Goal: Information Seeking & Learning: Compare options

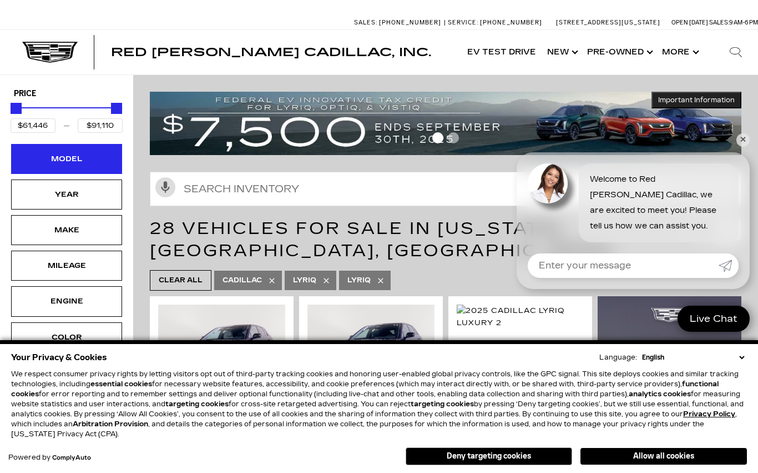
click at [107, 169] on div "Model" at bounding box center [66, 159] width 111 height 30
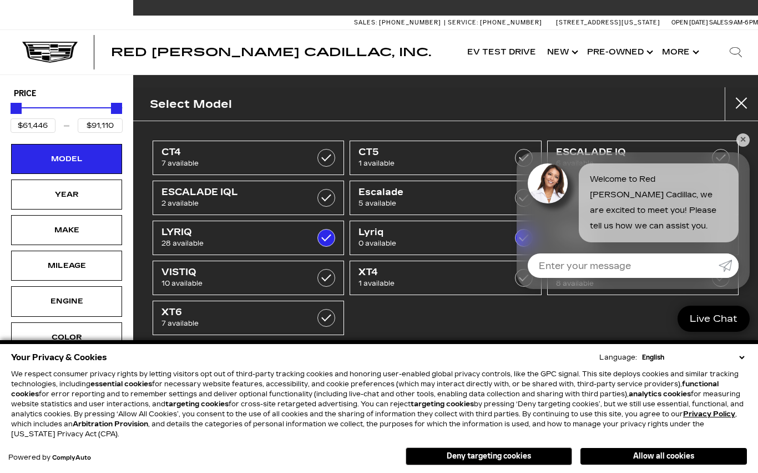
click at [464, 308] on ul "CT4 7 available CT5 1 available ESCALADE IQ 6 available ESCALADE IQL 2 availabl…" at bounding box center [446, 238] width 592 height 200
click at [747, 134] on link "✕" at bounding box center [743, 139] width 13 height 13
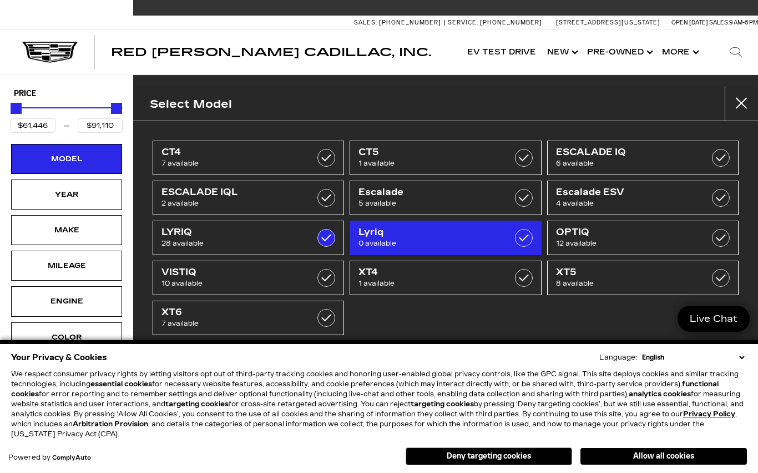
click at [518, 227] on link "Lyriq 0 available" at bounding box center [446, 237] width 192 height 34
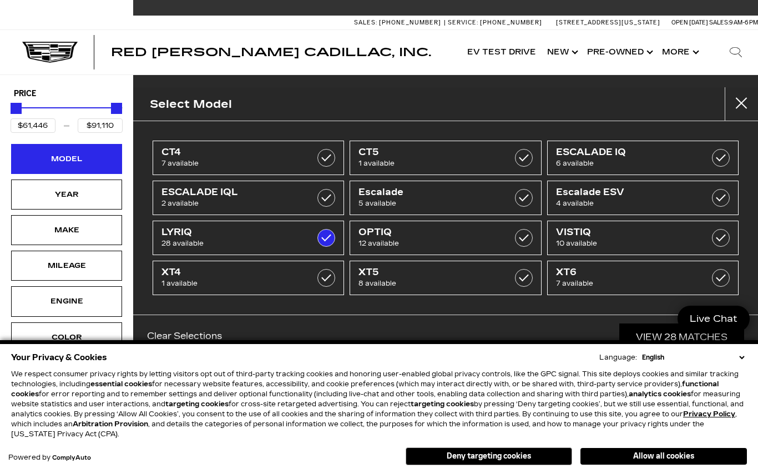
click at [98, 169] on div "Model" at bounding box center [66, 159] width 111 height 30
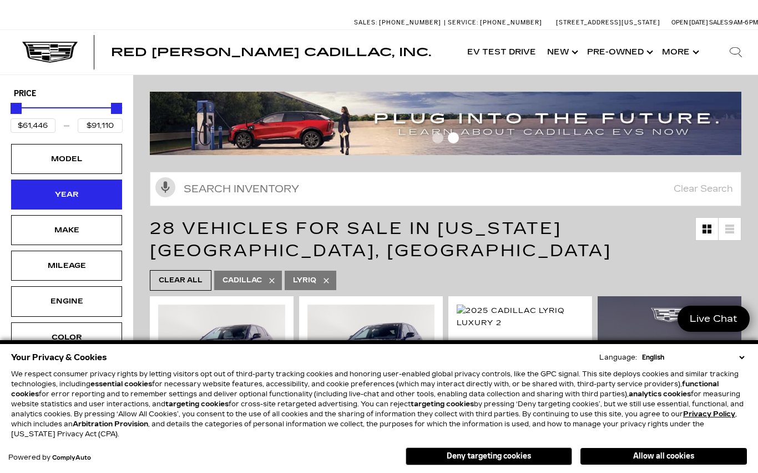
click at [109, 199] on div "Year" at bounding box center [66, 194] width 111 height 30
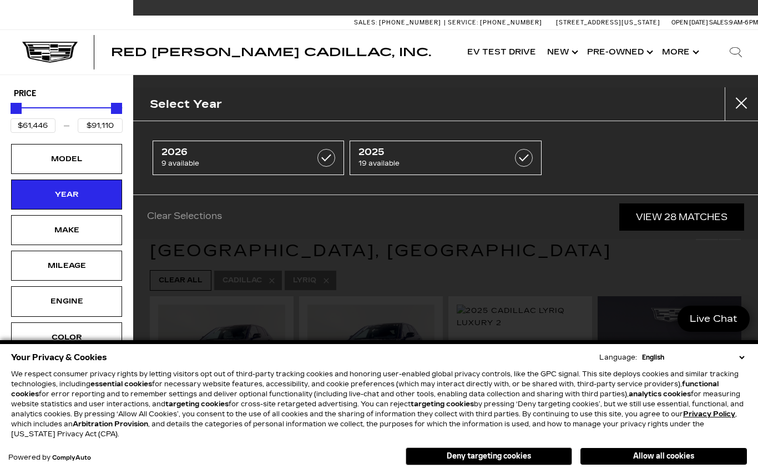
click at [395, 278] on div "Select Year 2026 9 available 2025 19 available Clear Selections View 28 Matches" at bounding box center [445, 236] width 625 height 473
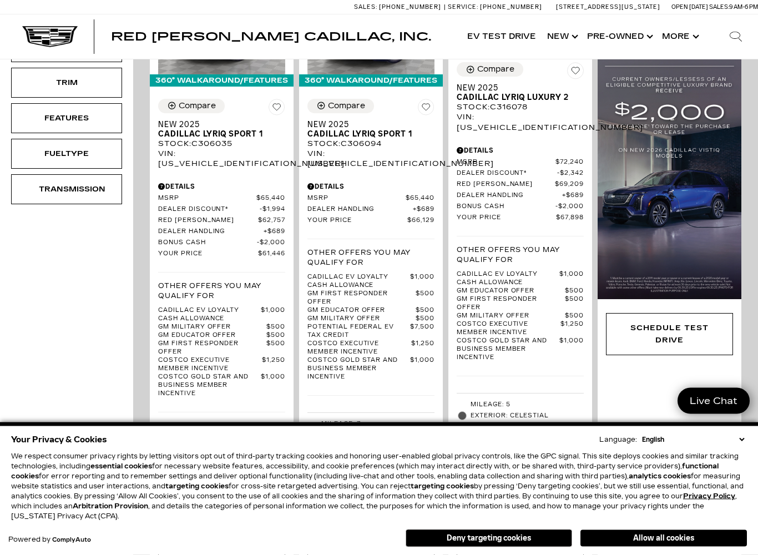
scroll to position [325, 0]
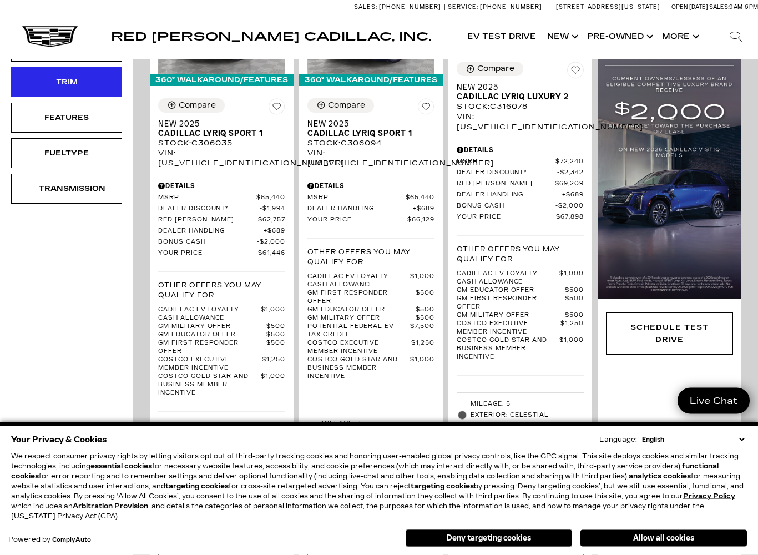
click at [94, 91] on div "Trim" at bounding box center [66, 83] width 111 height 30
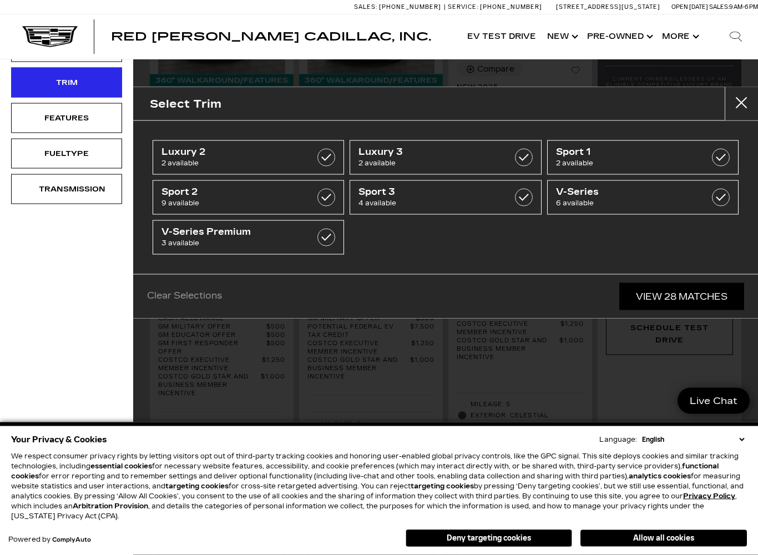
scroll to position [326, 0]
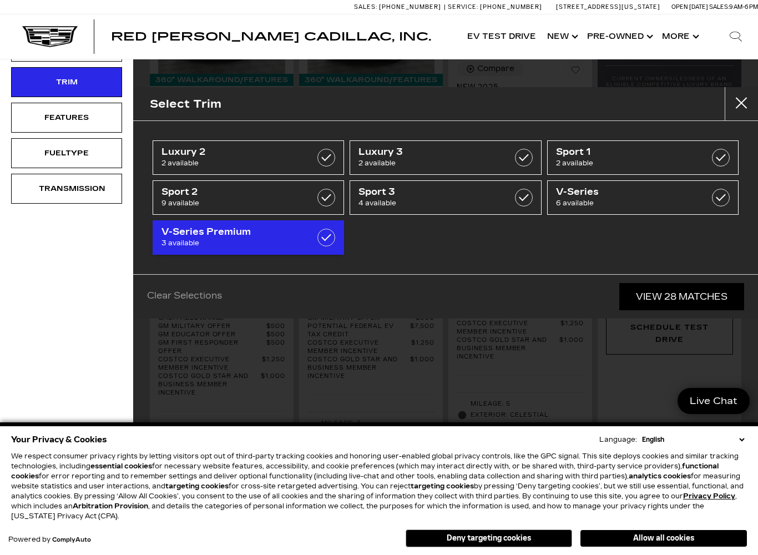
click at [307, 234] on span "V-Series Premium" at bounding box center [236, 232] width 148 height 11
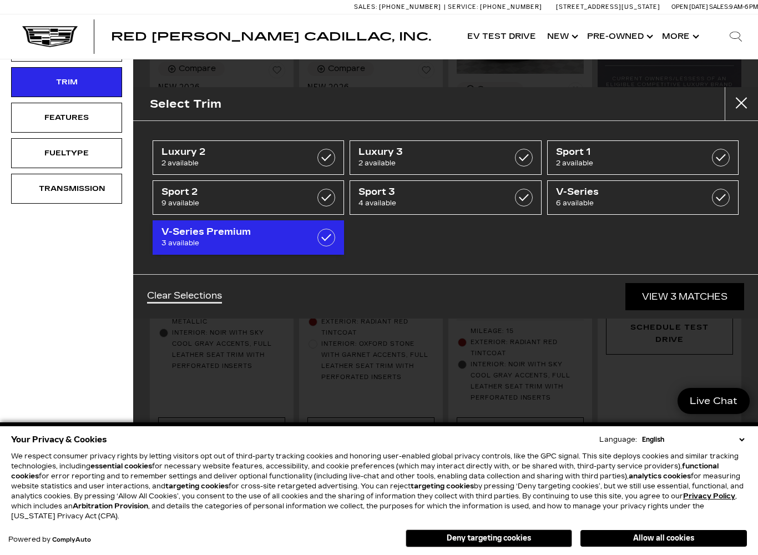
type input "$86,515"
checkbox input "true"
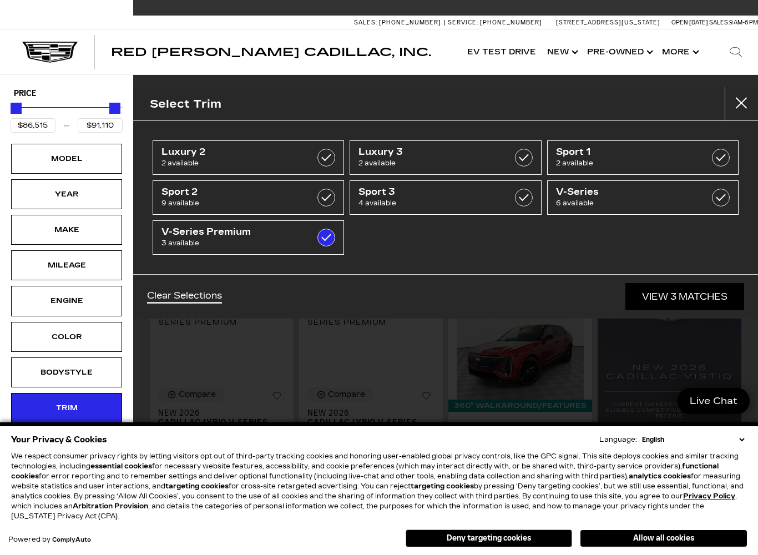
click at [721, 298] on link "View 3 Matches" at bounding box center [685, 296] width 119 height 27
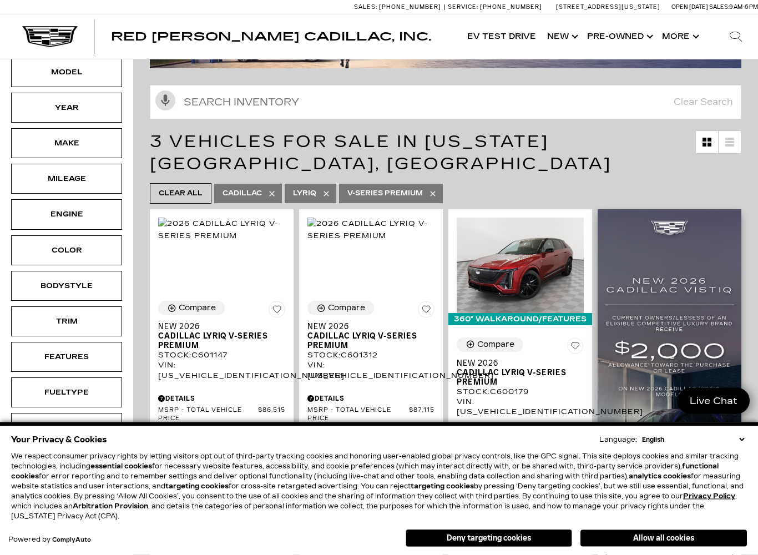
scroll to position [87, 0]
click at [669, 390] on img at bounding box center [670, 373] width 144 height 329
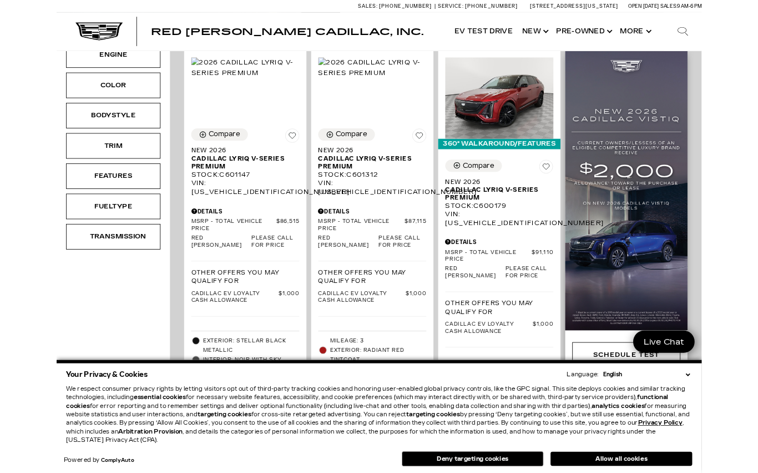
scroll to position [235, 0]
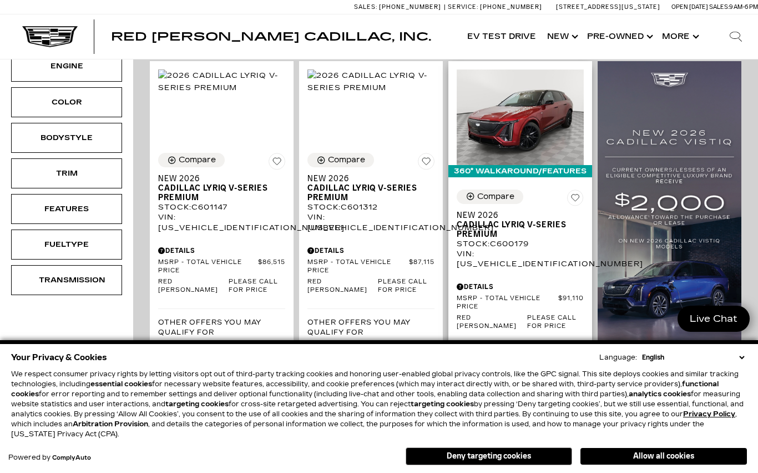
click at [528, 319] on span "Please call for price" at bounding box center [556, 322] width 57 height 17
click at [533, 221] on span "Cadillac LYRIQ V-Series Premium" at bounding box center [516, 229] width 119 height 19
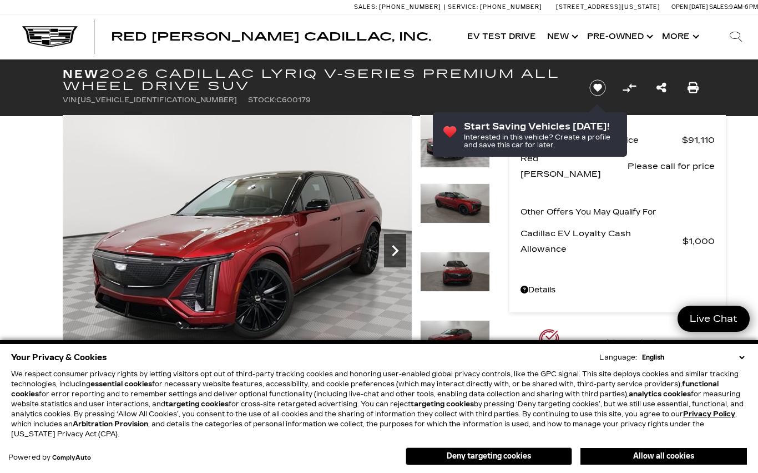
click at [397, 247] on icon "Next" at bounding box center [395, 250] width 22 height 22
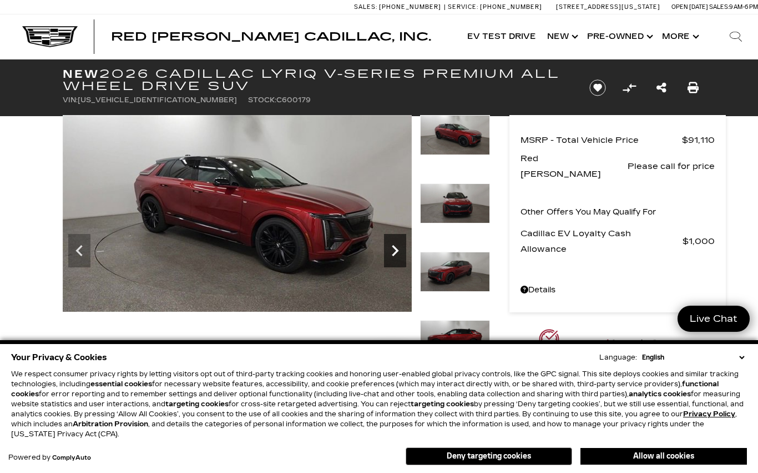
click at [390, 254] on icon "Next" at bounding box center [395, 250] width 22 height 22
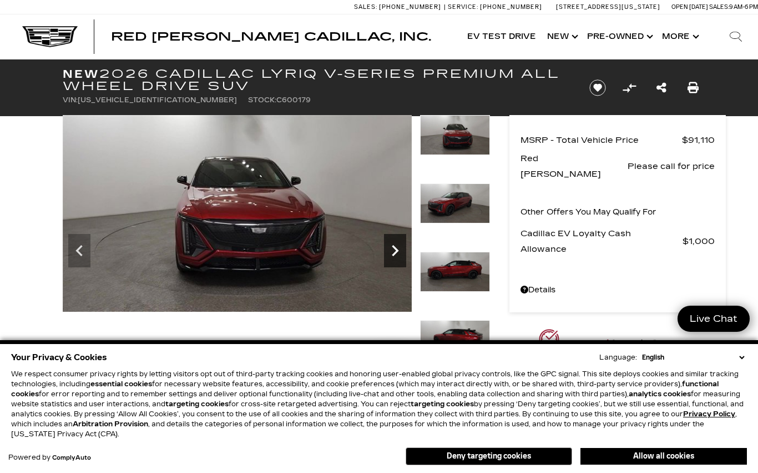
click at [398, 253] on icon "Next" at bounding box center [395, 250] width 22 height 22
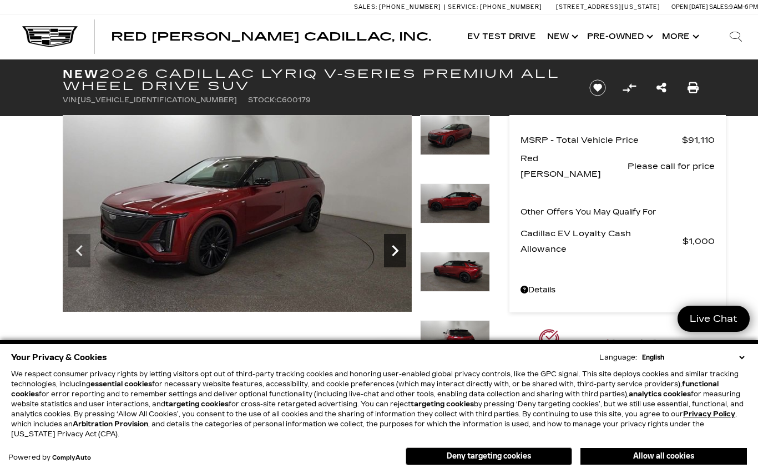
click at [402, 255] on icon "Next" at bounding box center [395, 250] width 22 height 22
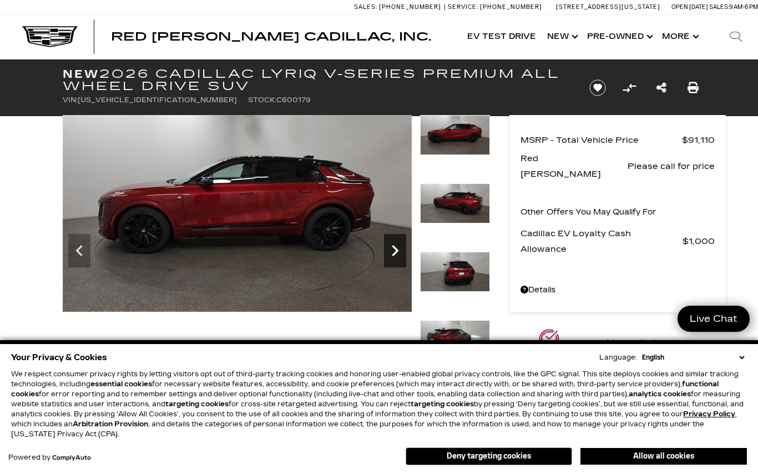
click at [403, 261] on icon "Next" at bounding box center [395, 250] width 22 height 22
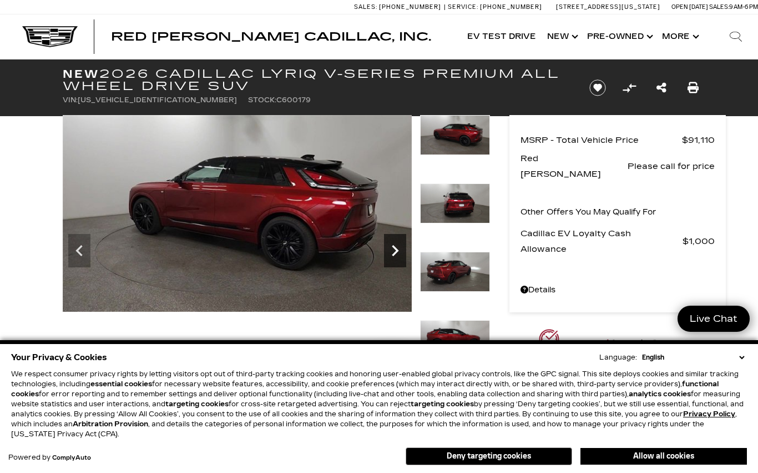
click at [393, 260] on icon "Next" at bounding box center [395, 250] width 22 height 22
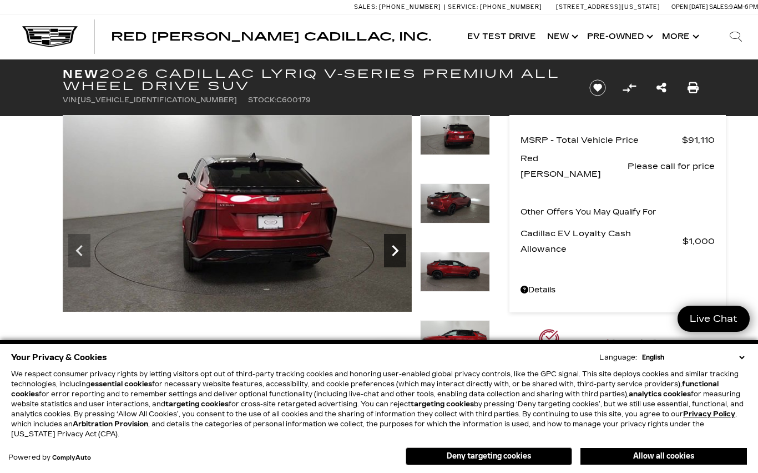
click at [399, 259] on icon "Next" at bounding box center [395, 250] width 22 height 22
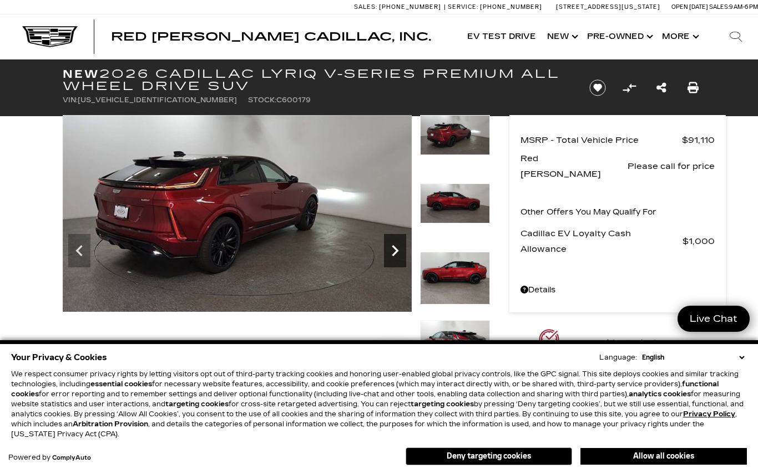
click at [385, 245] on icon "Next" at bounding box center [395, 250] width 22 height 22
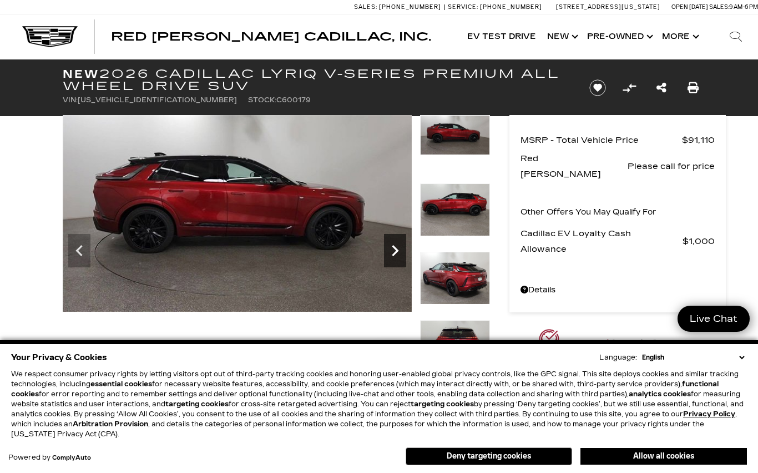
click at [391, 254] on icon "Next" at bounding box center [395, 250] width 22 height 22
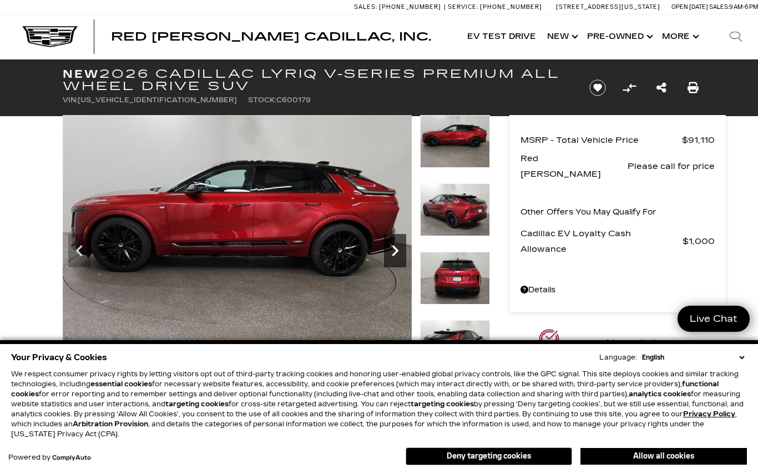
click at [389, 261] on icon "Next" at bounding box center [395, 250] width 22 height 22
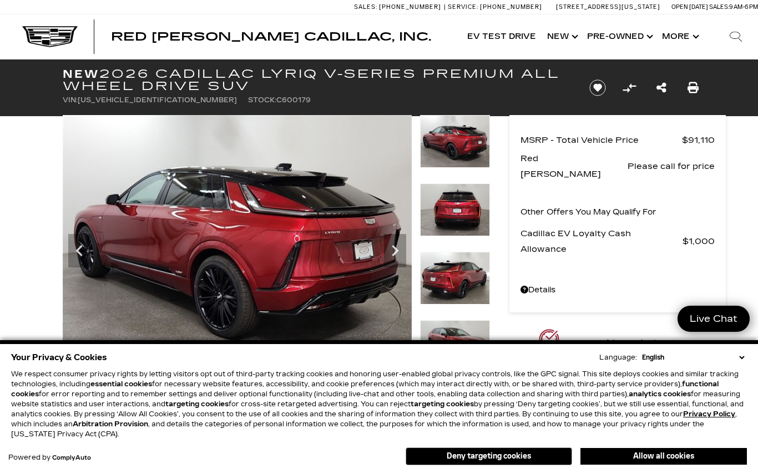
click at [403, 268] on img at bounding box center [237, 246] width 349 height 262
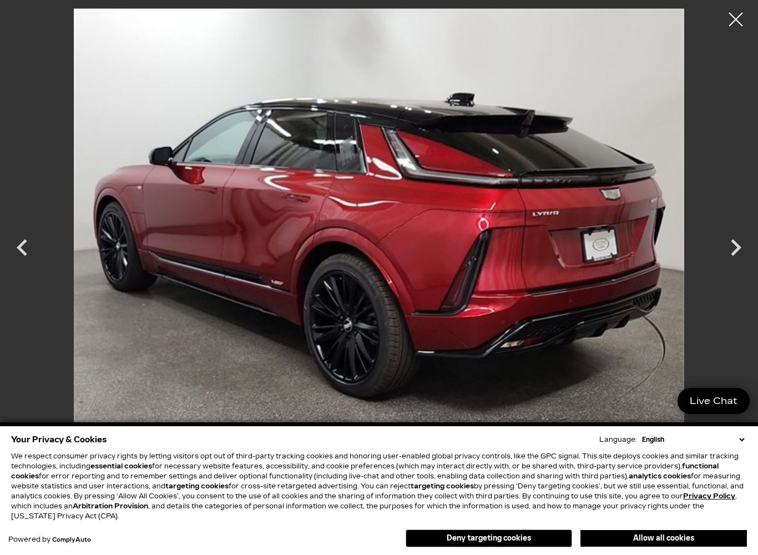
click at [587, 472] on p "We respect consumer privacy rights by letting visitors opt out of third-party t…" at bounding box center [379, 486] width 736 height 70
click at [729, 252] on icon "Next" at bounding box center [736, 247] width 33 height 33
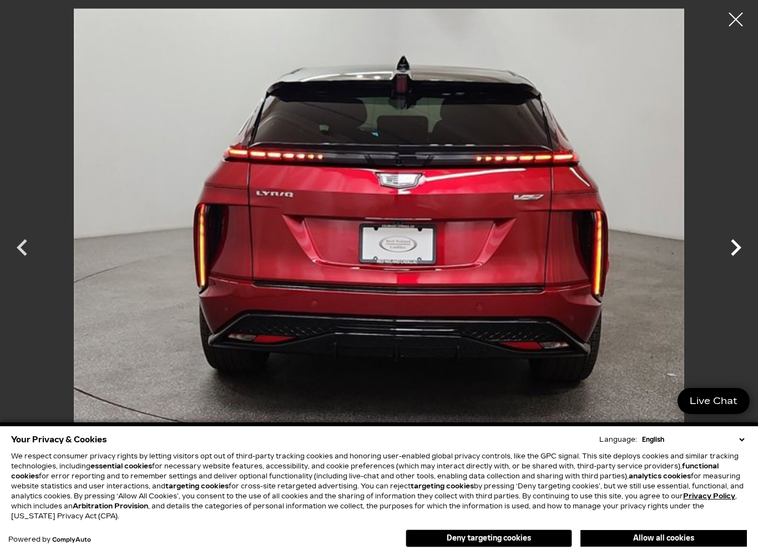
click at [731, 259] on icon "Next" at bounding box center [736, 247] width 33 height 33
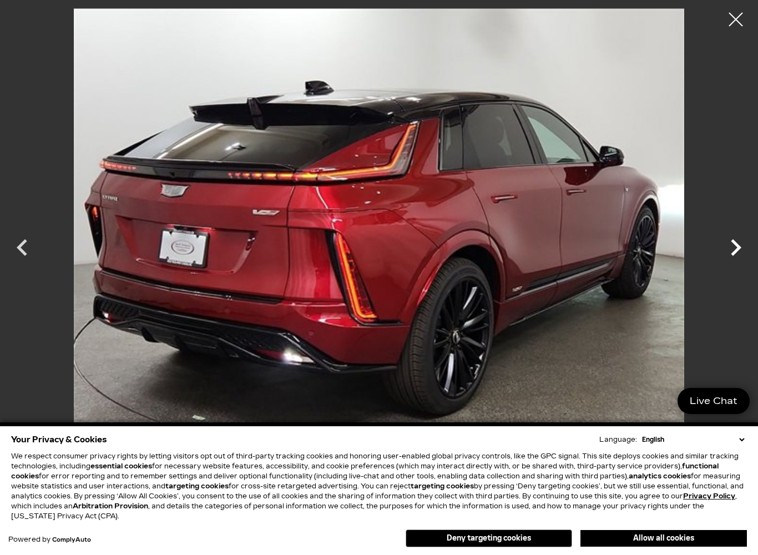
click at [727, 263] on icon "Next" at bounding box center [736, 247] width 33 height 33
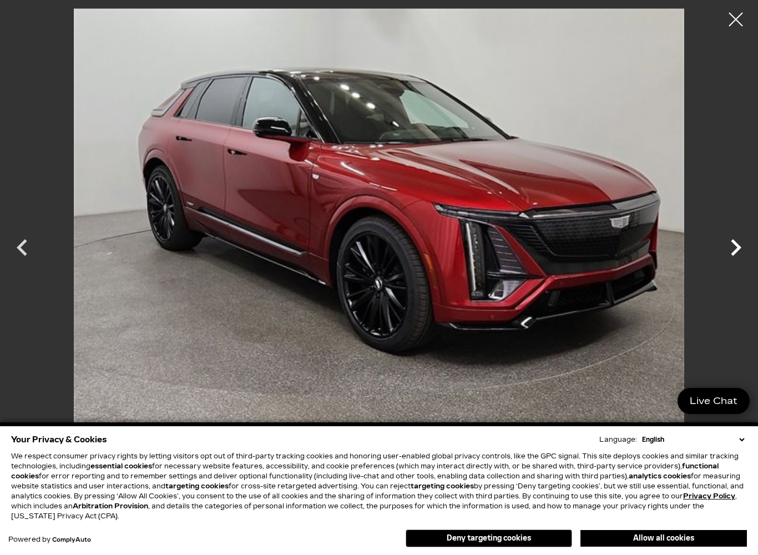
click at [725, 257] on icon "Next" at bounding box center [736, 247] width 33 height 33
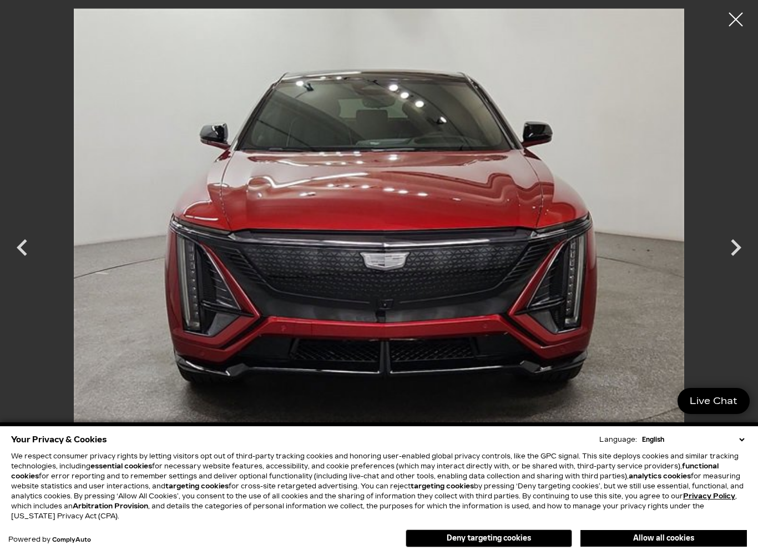
click at [732, 253] on icon "Next" at bounding box center [736, 247] width 33 height 33
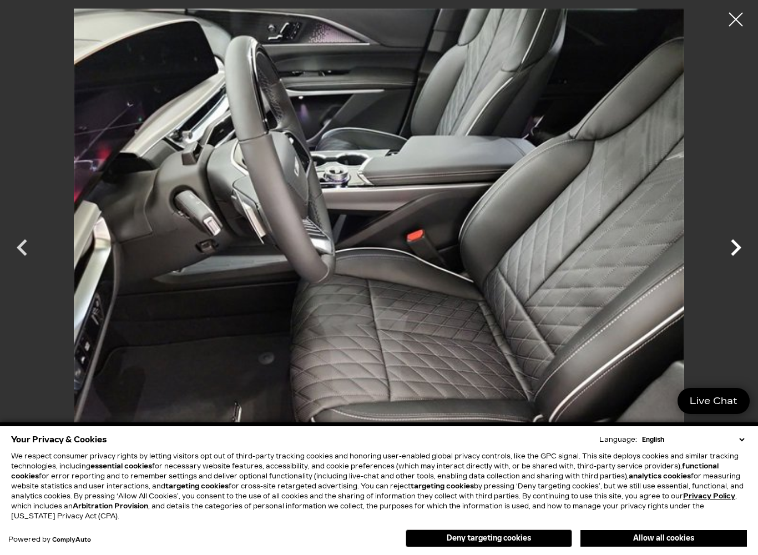
click at [741, 254] on icon "Next" at bounding box center [736, 247] width 33 height 33
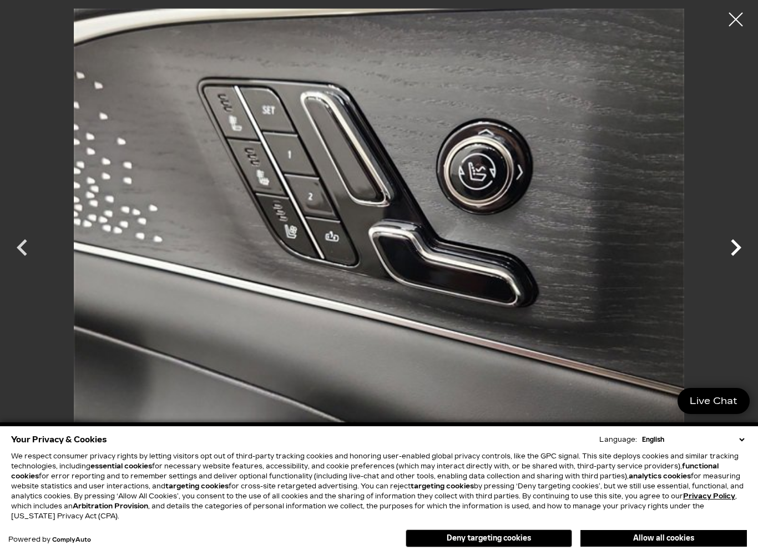
click at [739, 259] on icon "Next" at bounding box center [736, 247] width 33 height 33
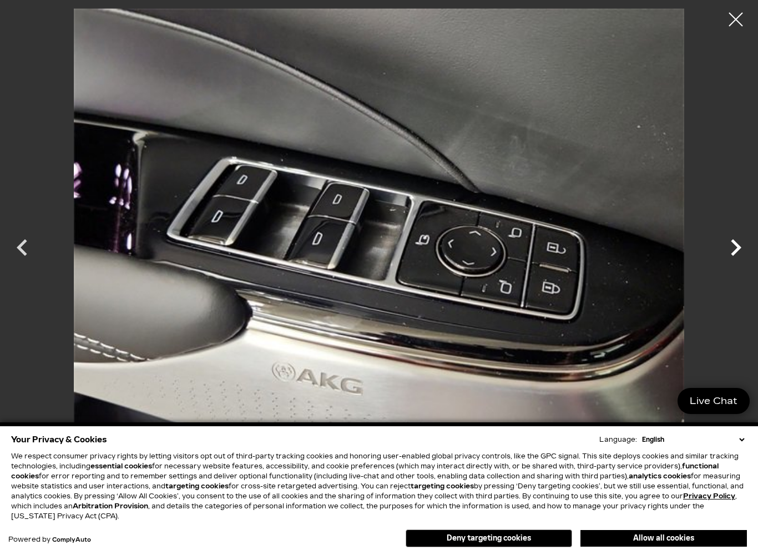
click at [734, 254] on icon "Next" at bounding box center [736, 247] width 11 height 17
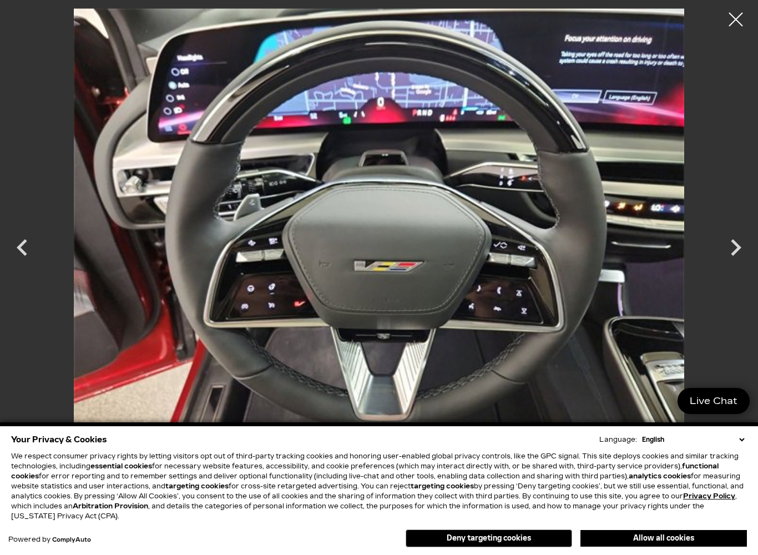
click at [726, 256] on icon "Next" at bounding box center [736, 247] width 33 height 33
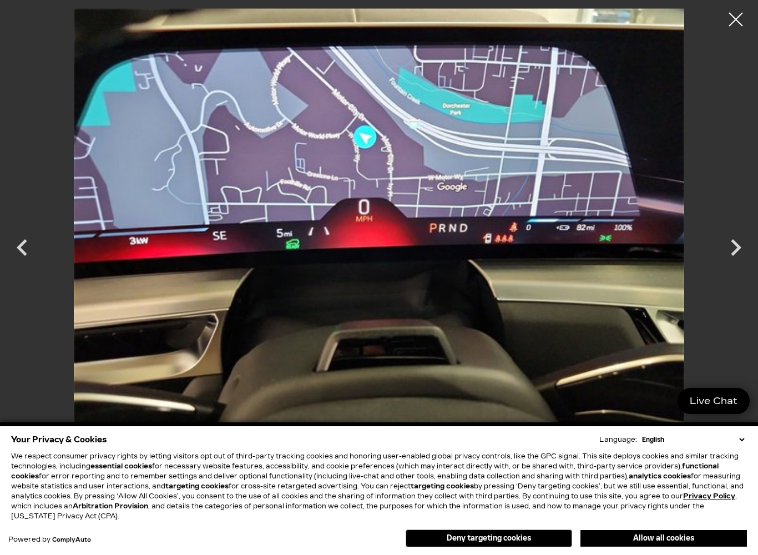
click at [730, 255] on icon "Next" at bounding box center [736, 247] width 33 height 33
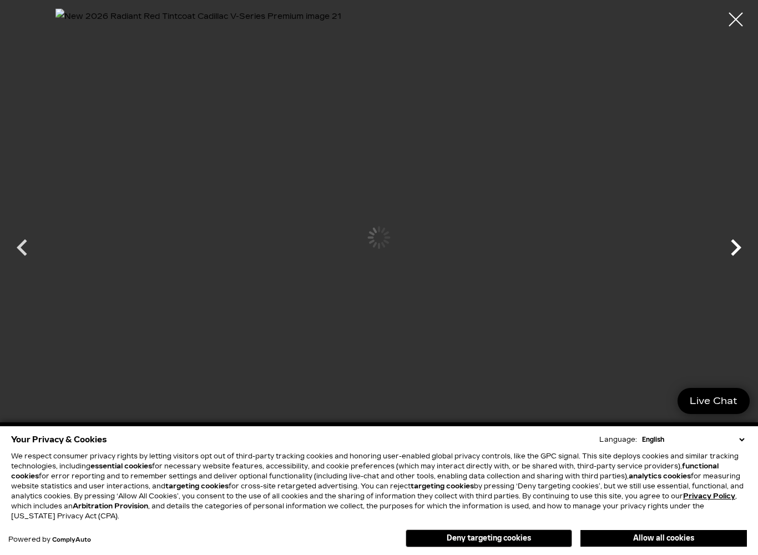
click at [730, 270] on div "Next" at bounding box center [736, 250] width 33 height 50
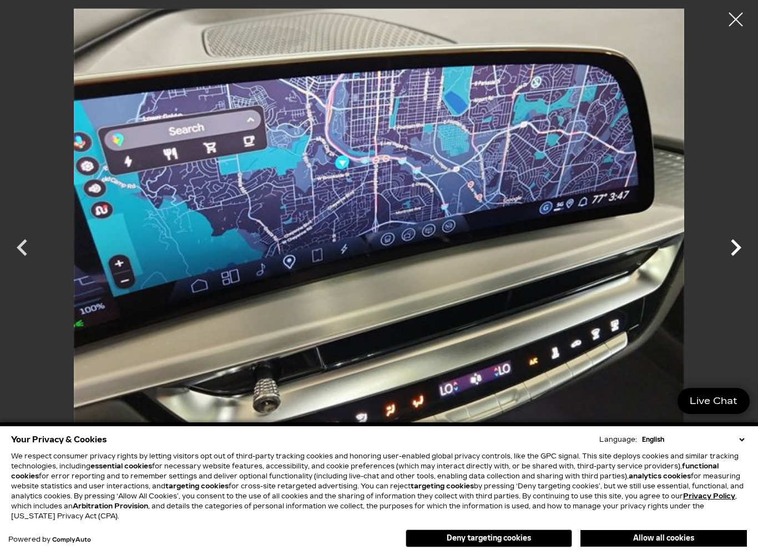
click at [734, 257] on icon "Next" at bounding box center [736, 247] width 33 height 33
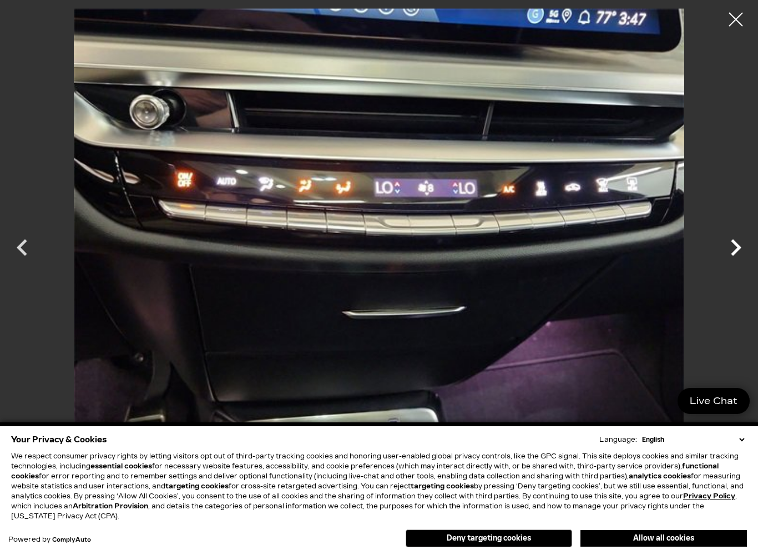
click at [722, 258] on icon "Next" at bounding box center [736, 247] width 33 height 33
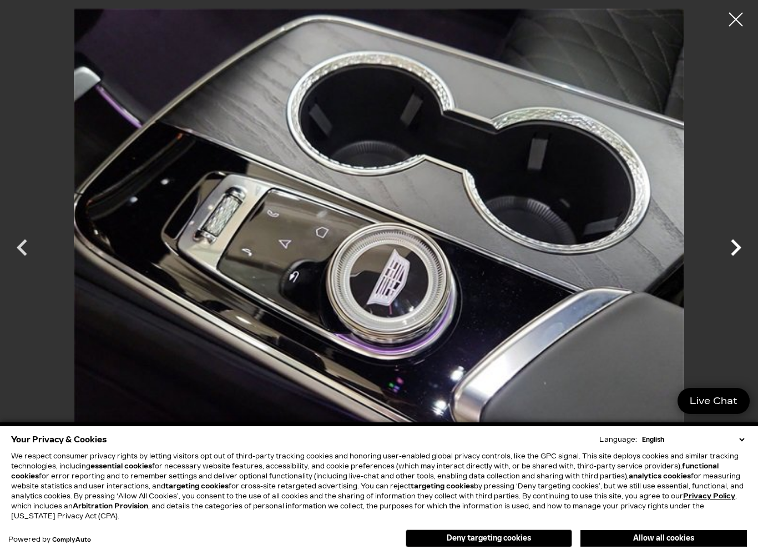
click at [740, 263] on icon "Next" at bounding box center [736, 247] width 33 height 33
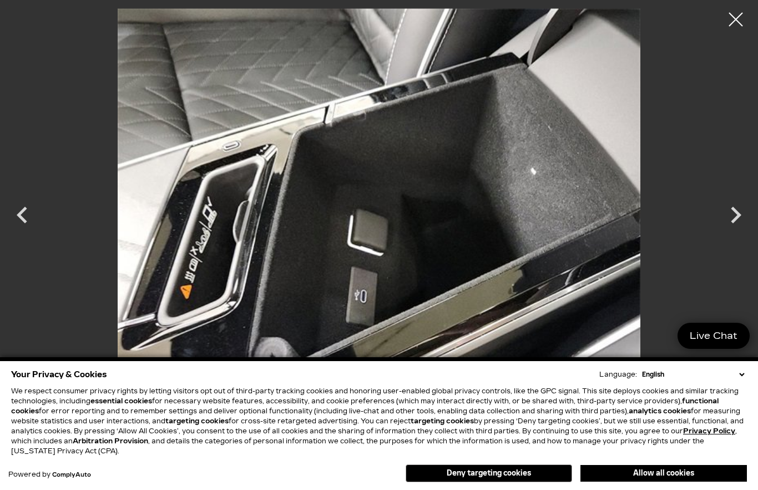
scroll to position [883, 0]
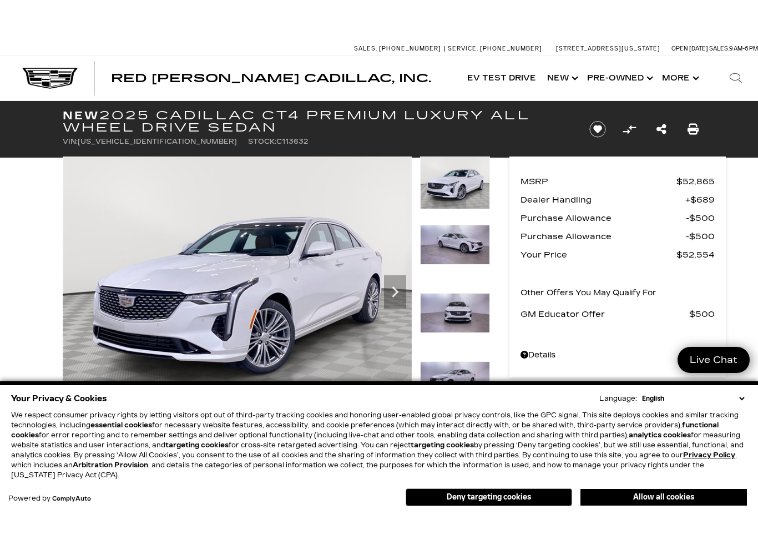
scroll to position [23, 0]
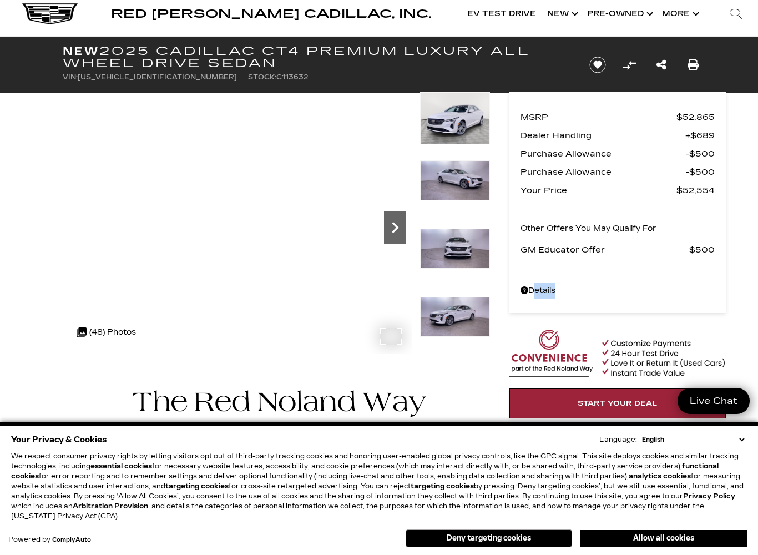
click at [399, 227] on icon "Next" at bounding box center [395, 228] width 22 height 22
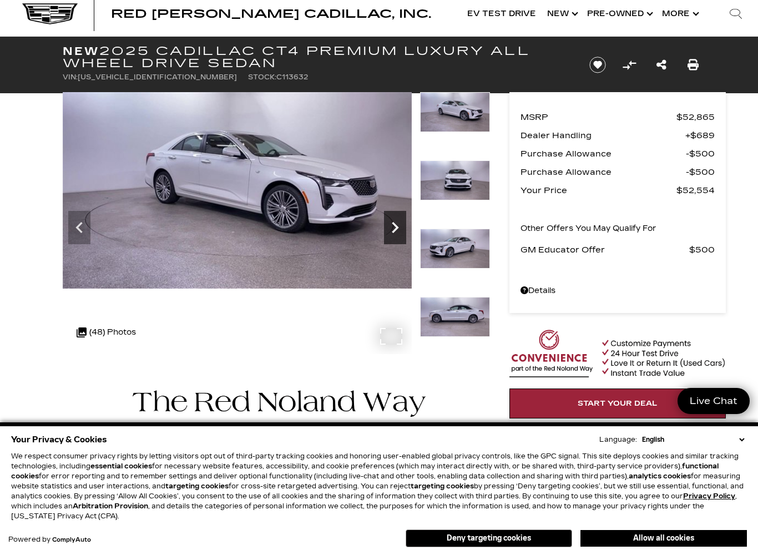
click at [406, 233] on icon "Next" at bounding box center [395, 228] width 22 height 22
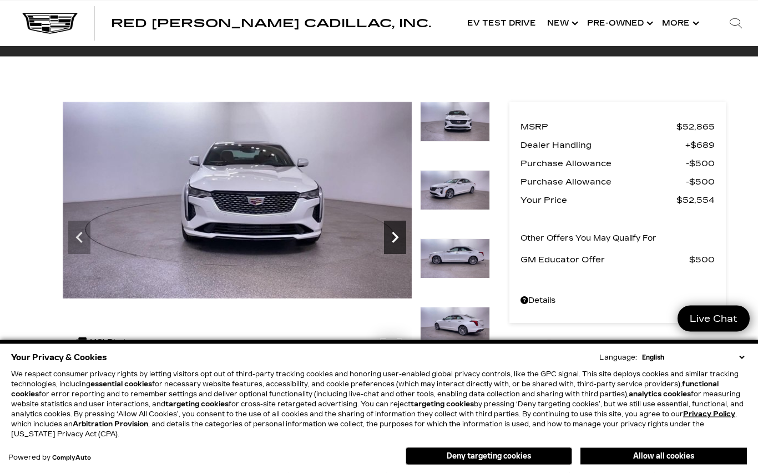
scroll to position [0, 0]
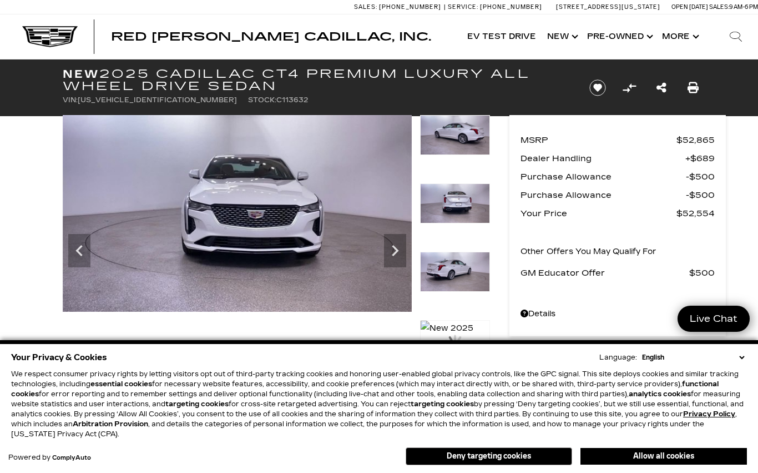
click at [471, 218] on img at bounding box center [455, 203] width 70 height 40
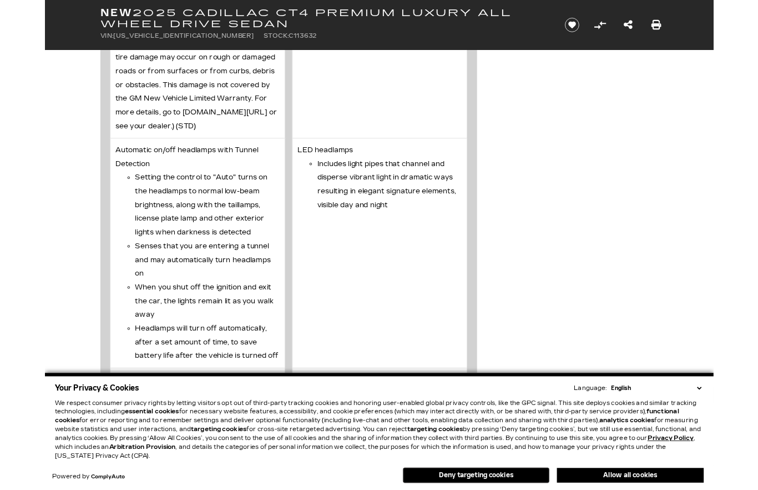
scroll to position [3860, 0]
